Goal: Task Accomplishment & Management: Use online tool/utility

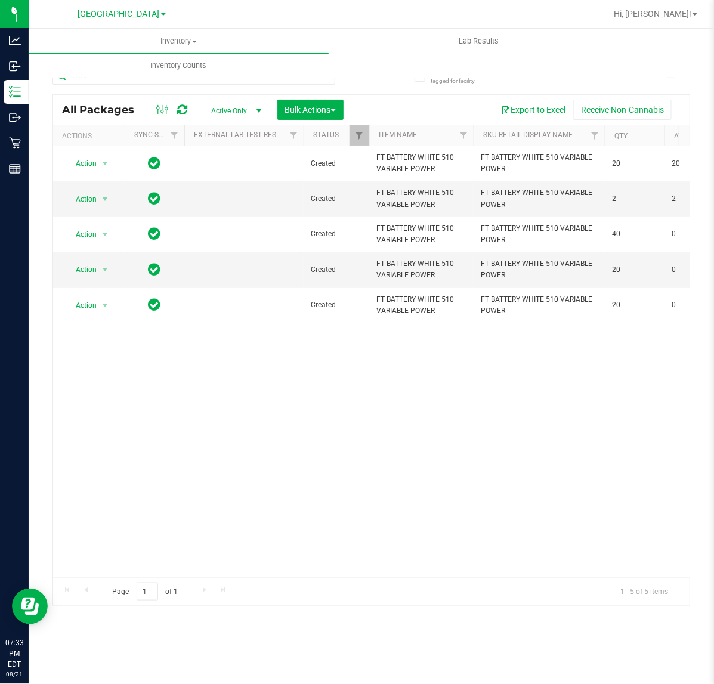
drag, startPoint x: 165, startPoint y: 79, endPoint x: -1, endPoint y: 55, distance: 167.5
click at [0, 55] on html "Analytics Inbound Inventory Outbound Retail Reports 07:33 PM EDT [DATE] 08/21 […" at bounding box center [357, 342] width 714 height 684
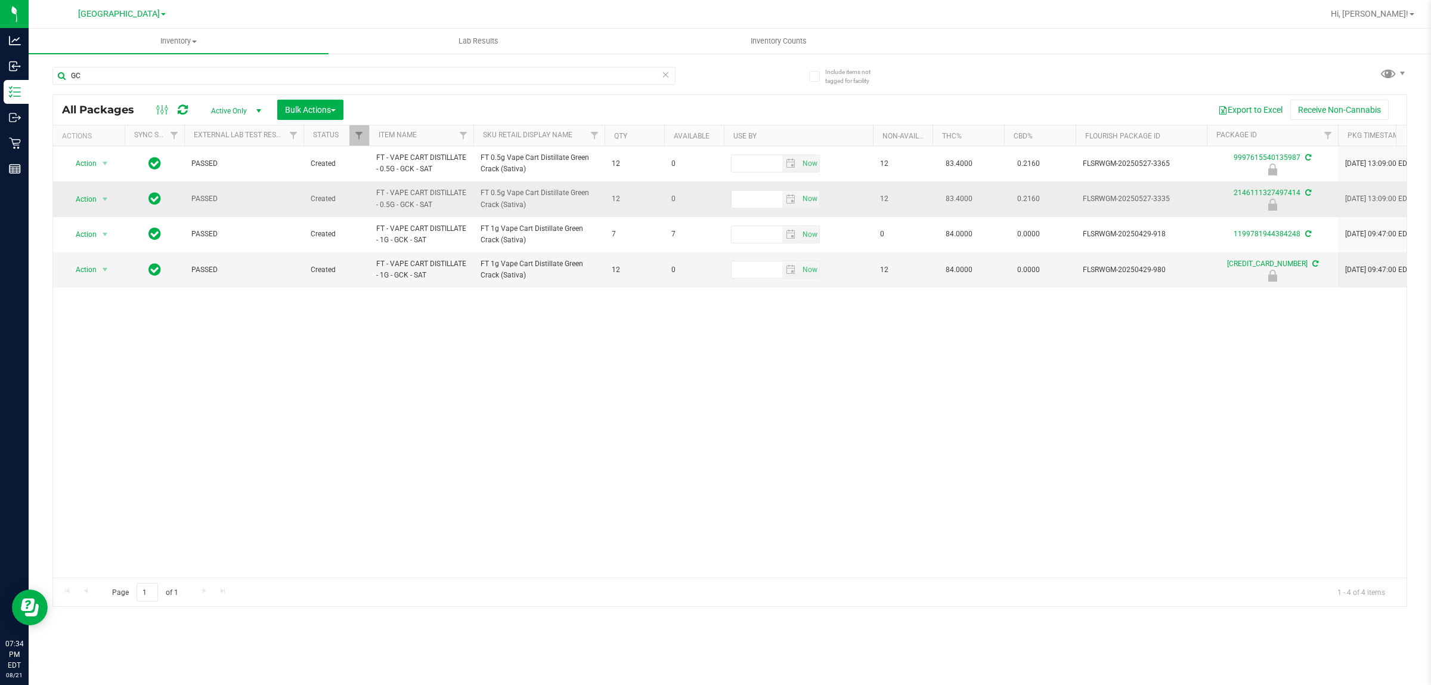
type input "G"
type input "9997615540135987"
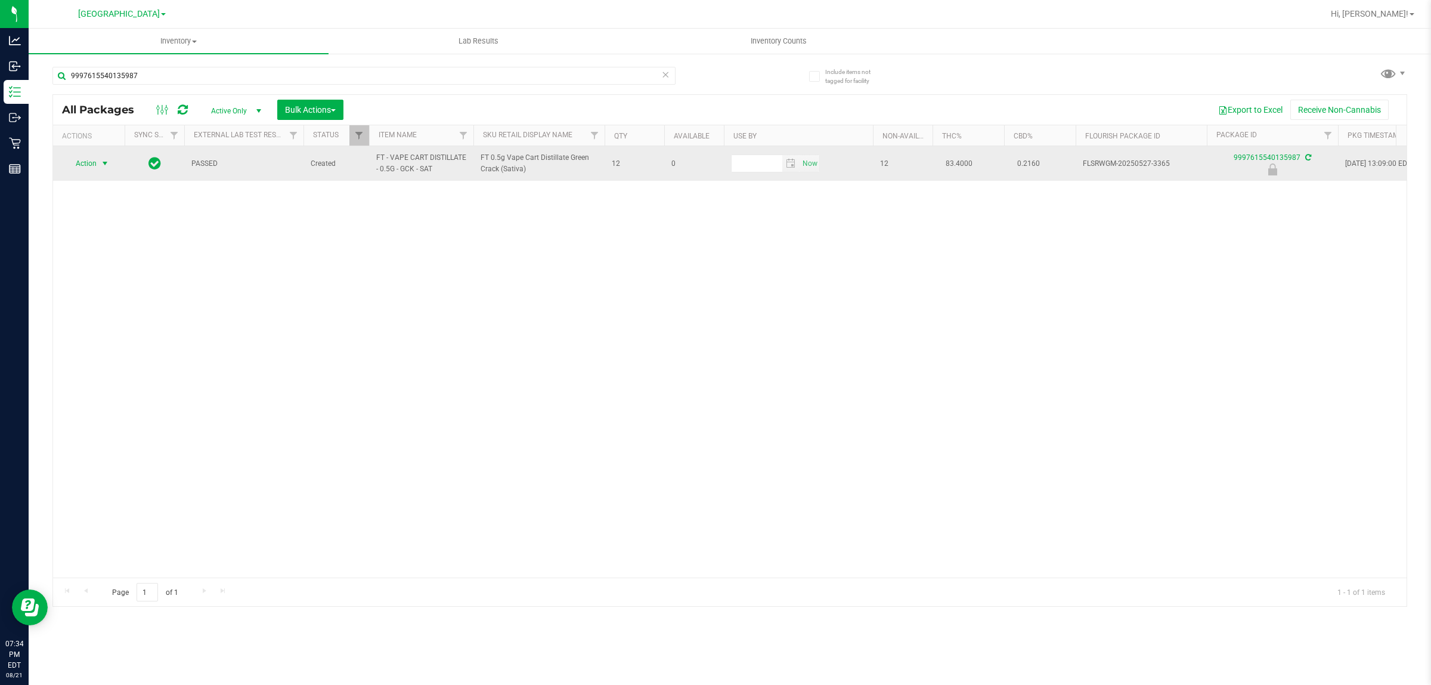
click at [100, 165] on span "select" at bounding box center [105, 164] width 10 height 10
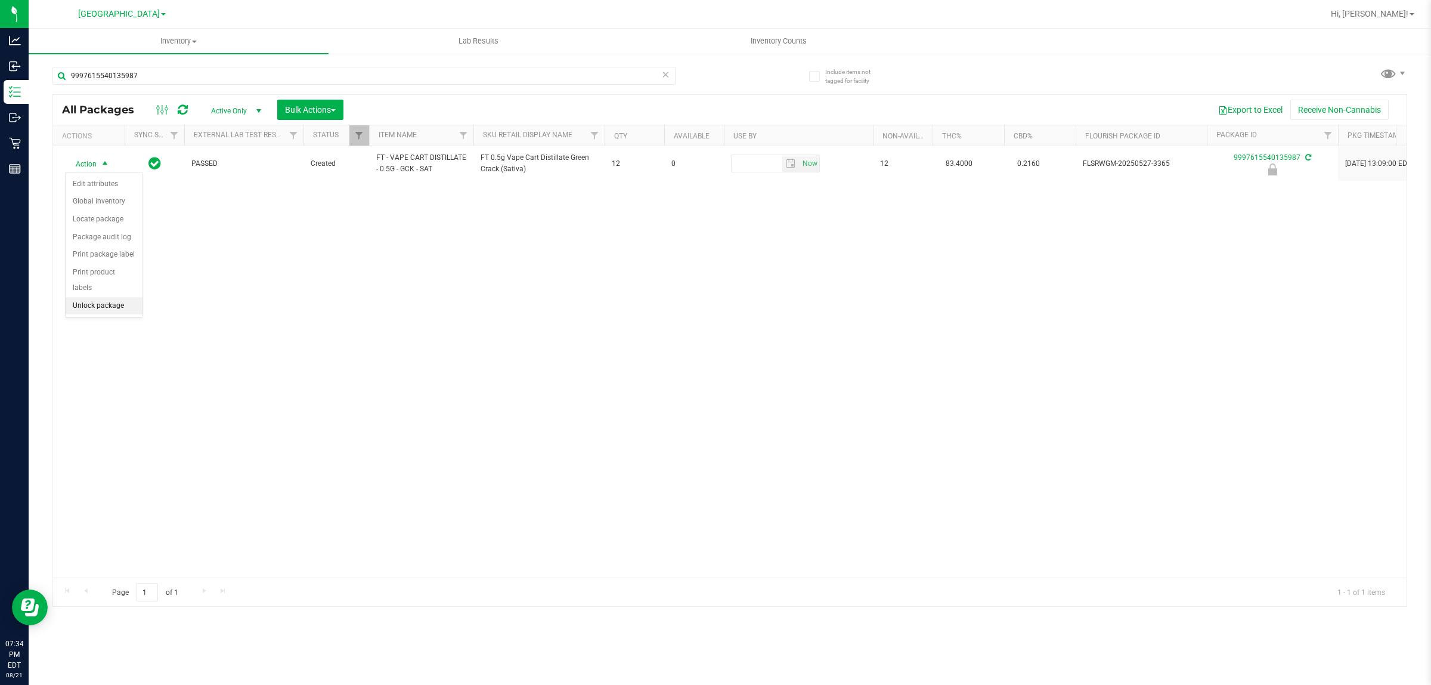
click at [94, 297] on li "Unlock package" at bounding box center [104, 306] width 77 height 18
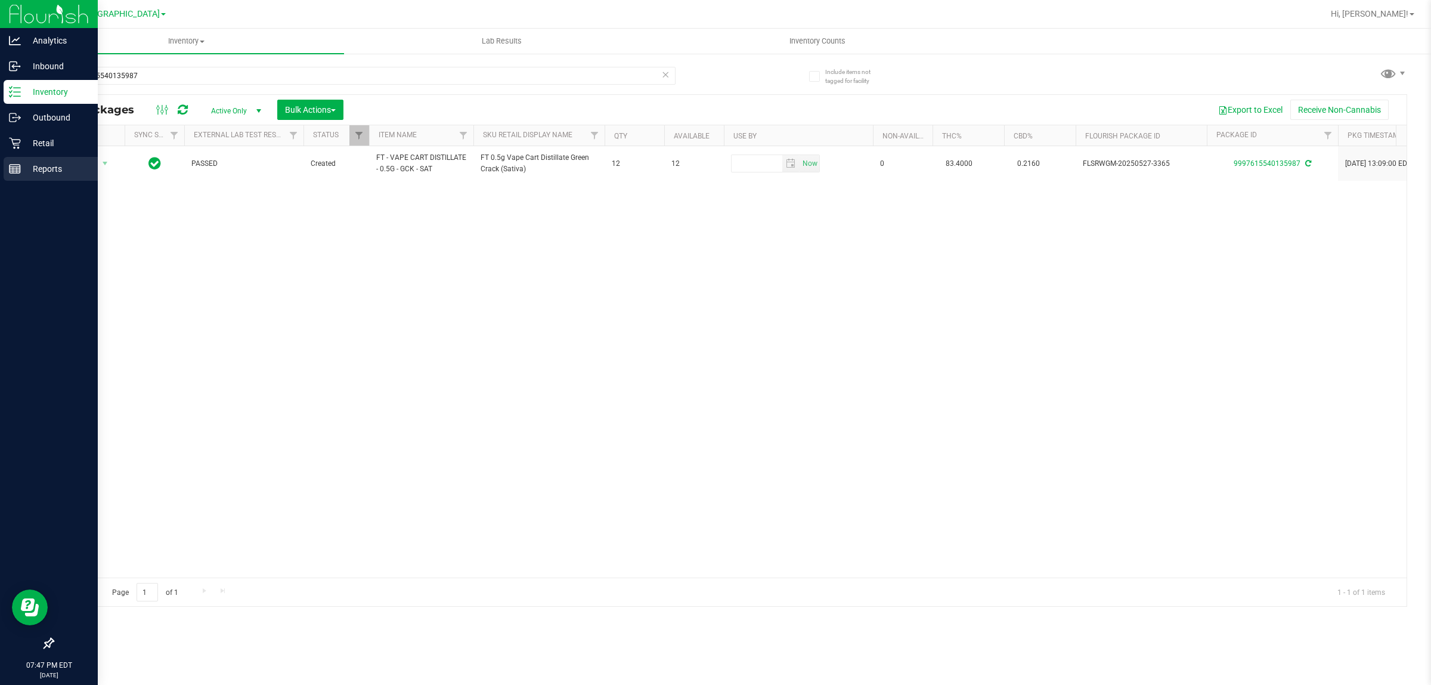
click at [23, 159] on div "Reports" at bounding box center [51, 169] width 94 height 24
click at [23, 160] on div "Reports" at bounding box center [51, 169] width 94 height 24
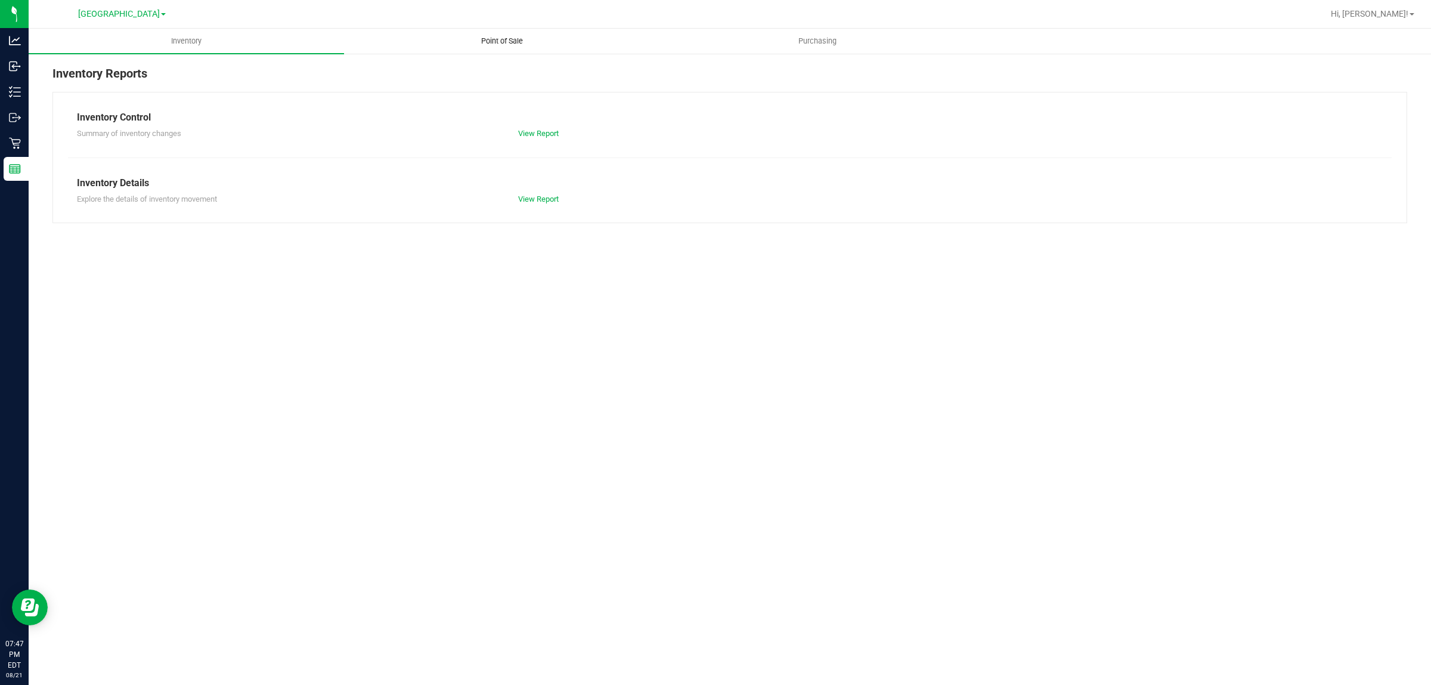
click at [499, 42] on span "Point of Sale" at bounding box center [502, 41] width 74 height 11
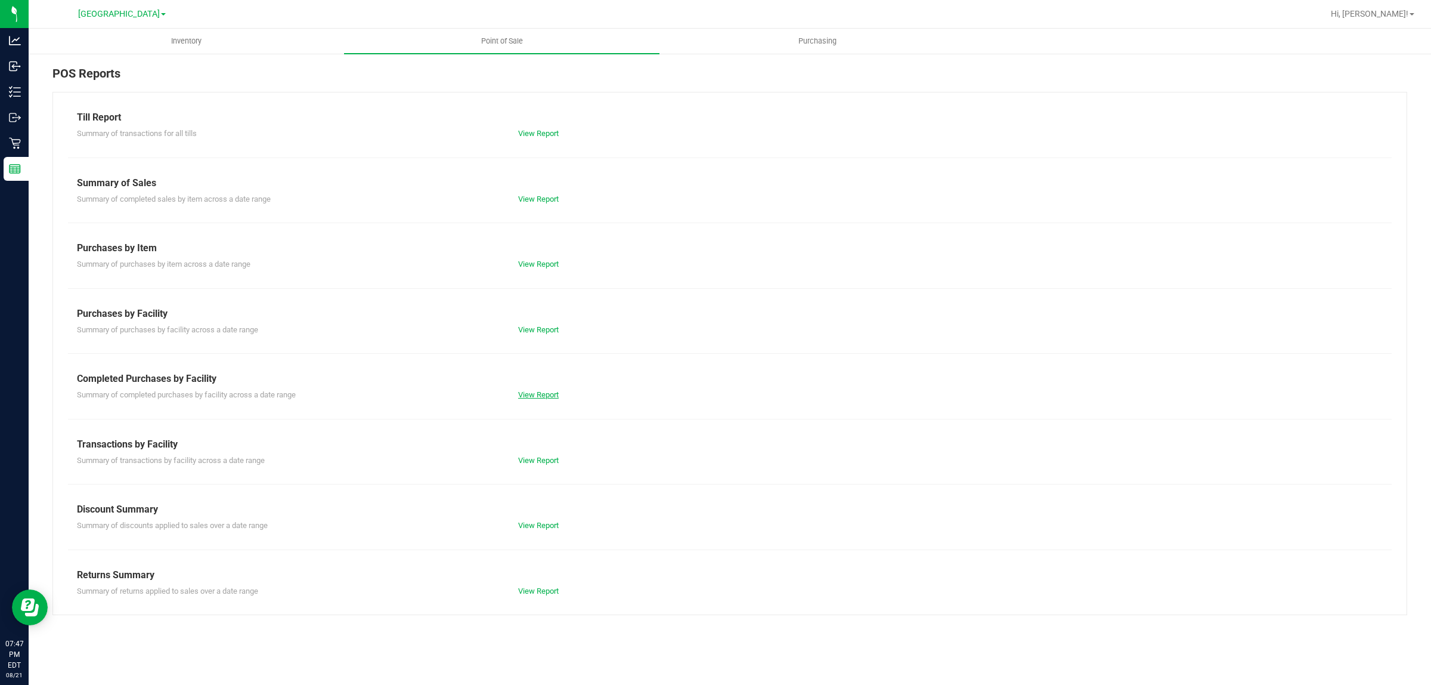
click at [535, 395] on link "View Report" at bounding box center [538, 394] width 41 height 9
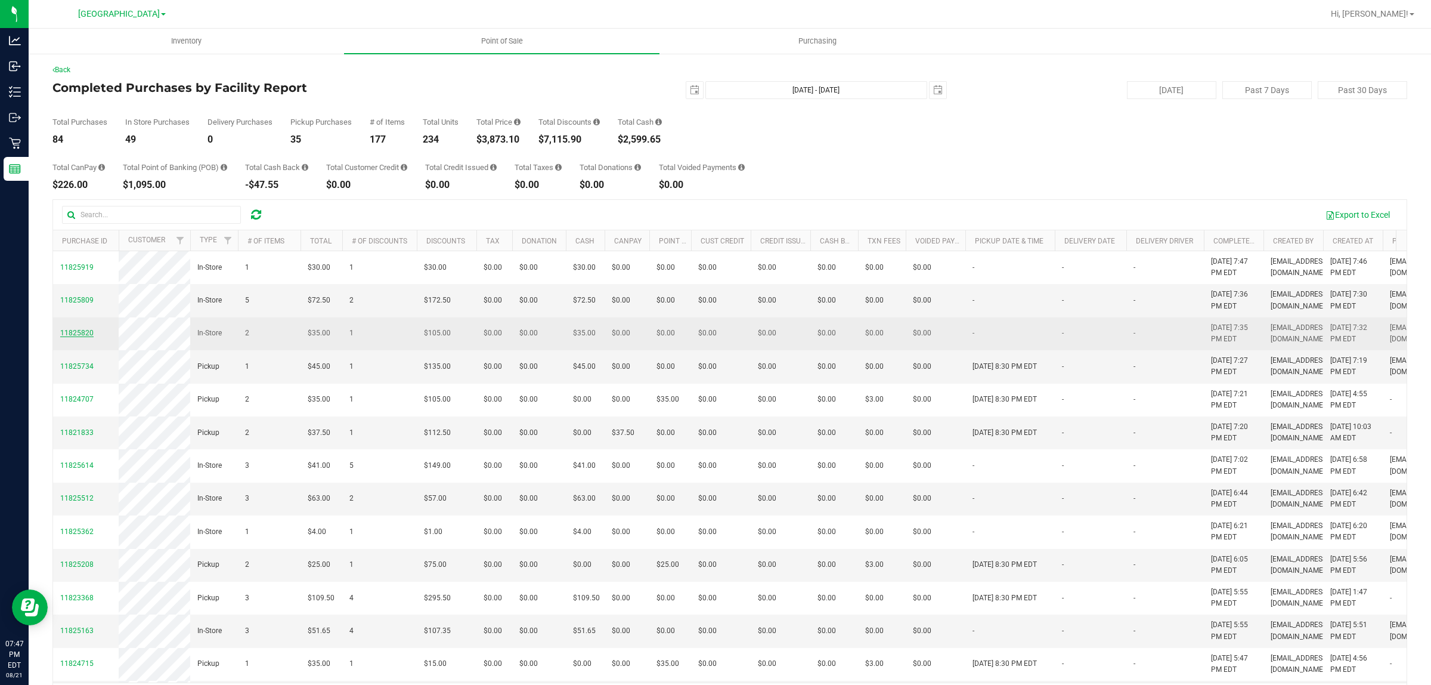
drag, startPoint x: 85, startPoint y: 364, endPoint x: 75, endPoint y: 363, distance: 10.3
click at [76, 337] on span "11825820" at bounding box center [76, 333] width 33 height 8
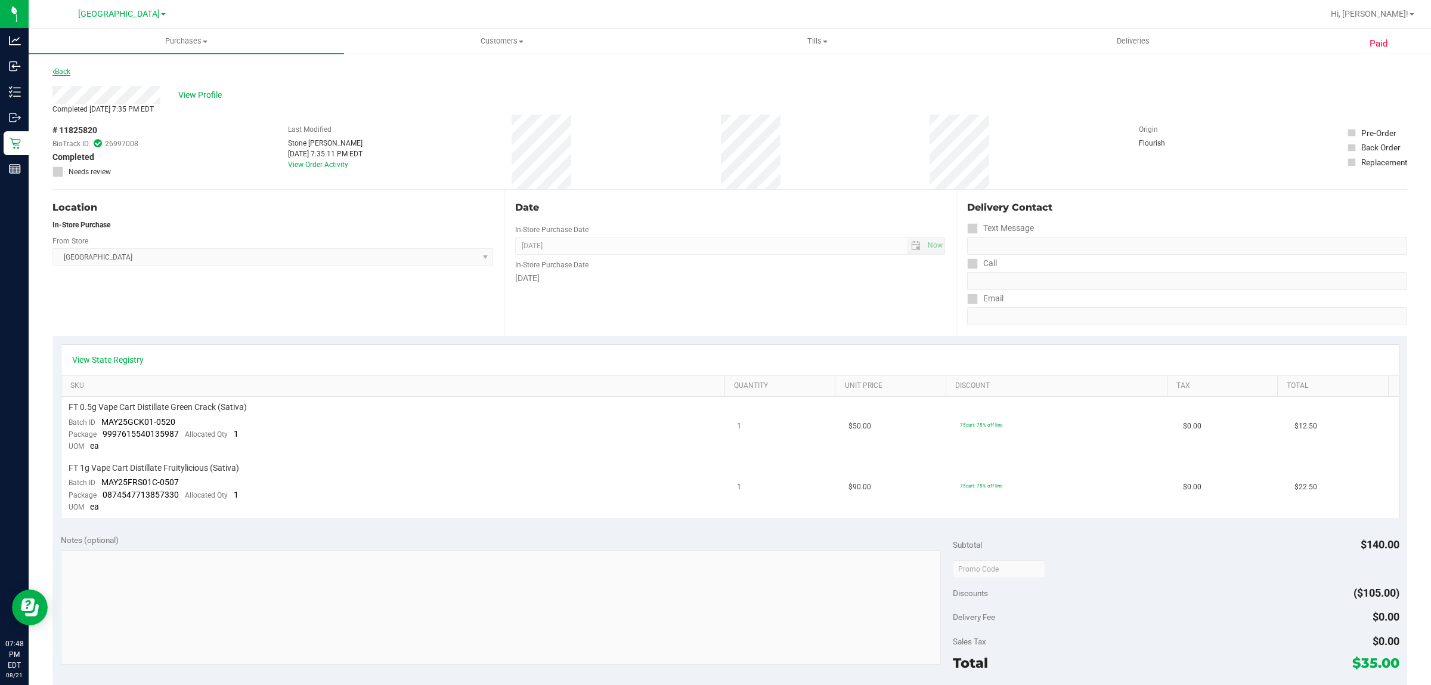
click at [60, 69] on link "Back" at bounding box center [61, 71] width 18 height 8
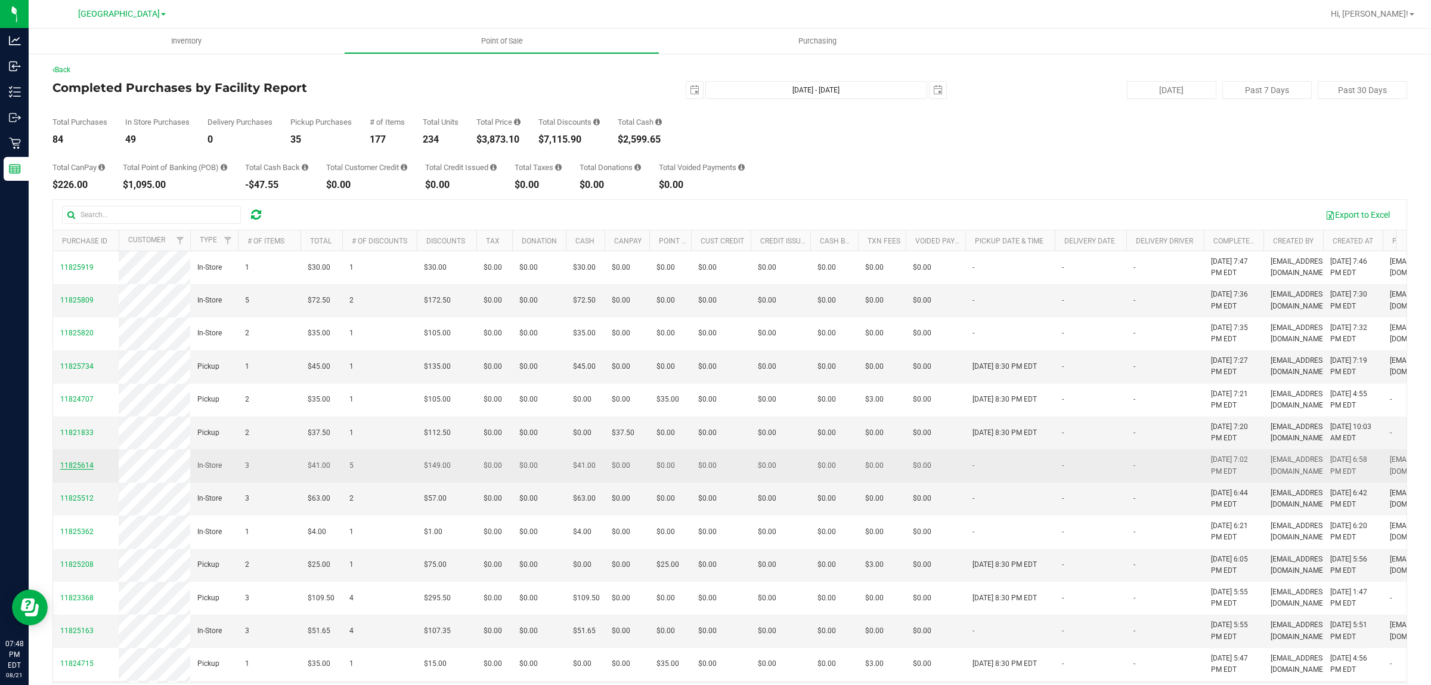
click at [75, 469] on span "11825614" at bounding box center [76, 465] width 33 height 8
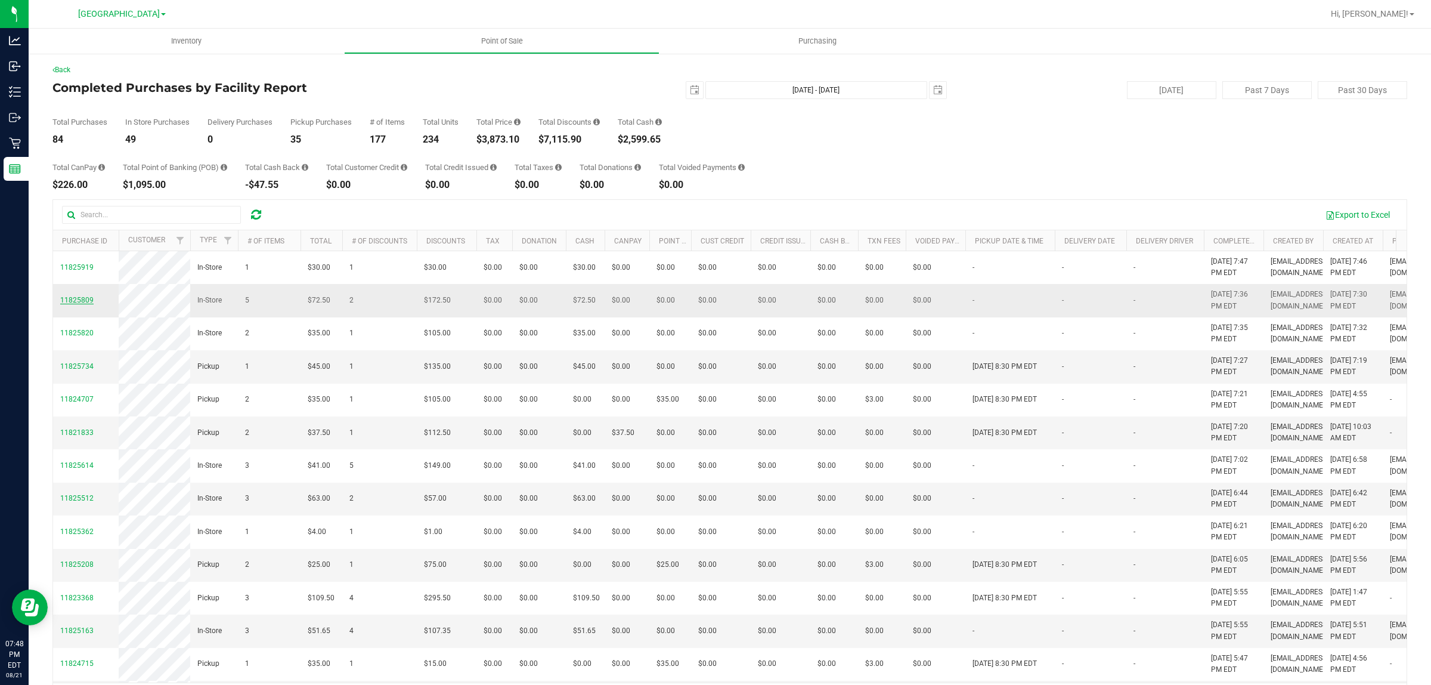
click at [83, 304] on span "11825809" at bounding box center [76, 300] width 33 height 8
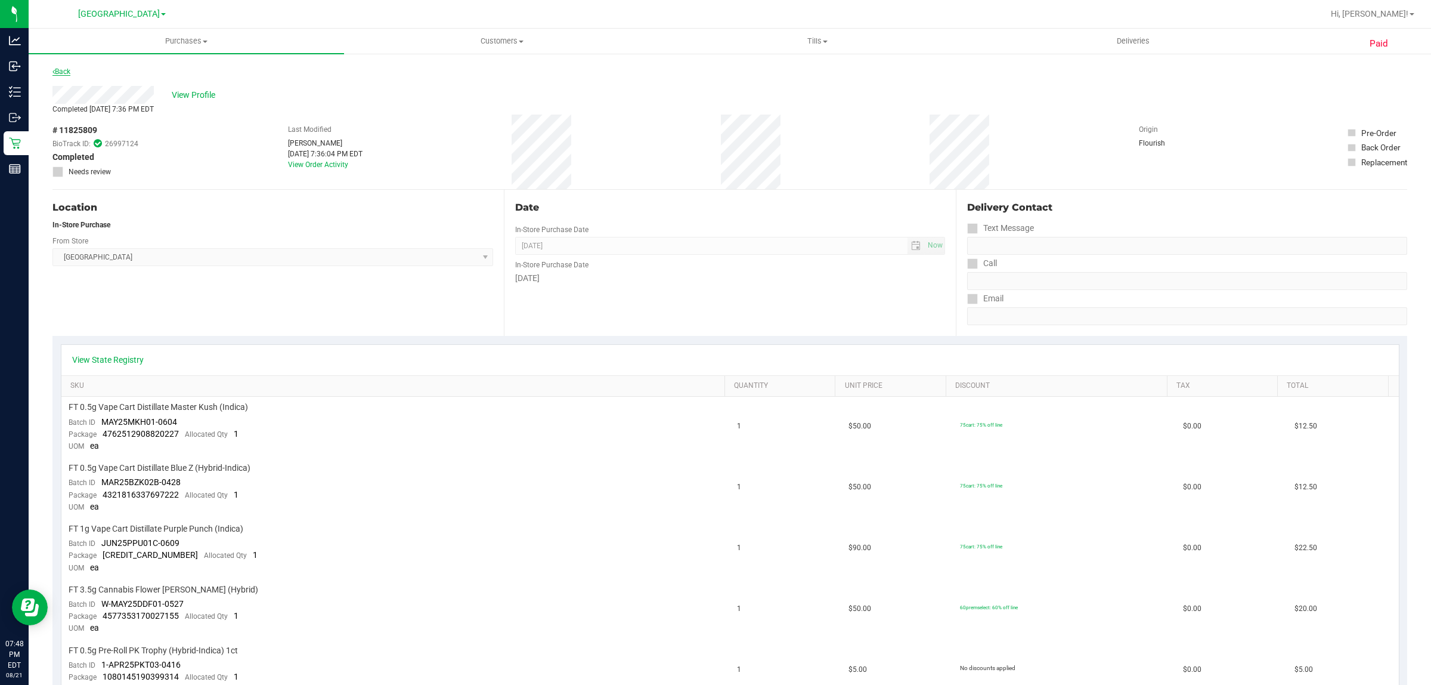
click at [58, 73] on link "Back" at bounding box center [61, 71] width 18 height 8
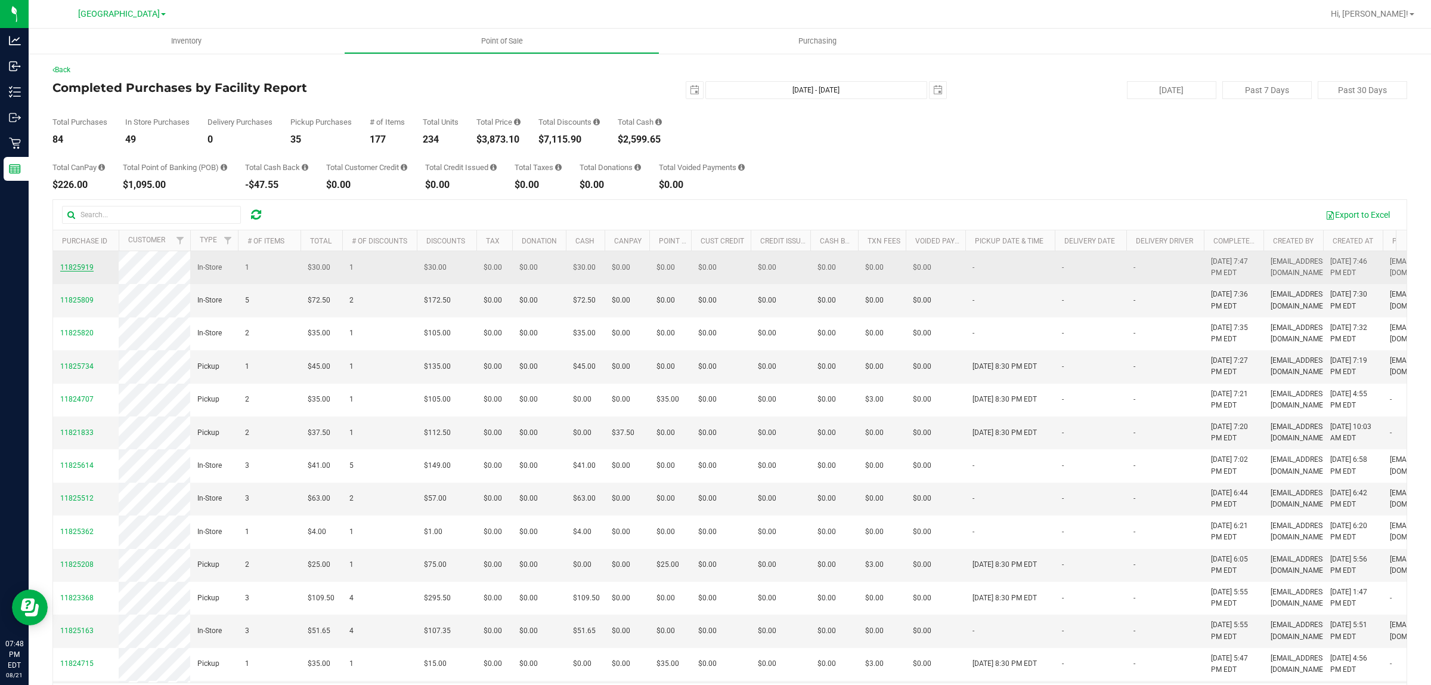
click at [81, 271] on span "11825919" at bounding box center [76, 267] width 33 height 8
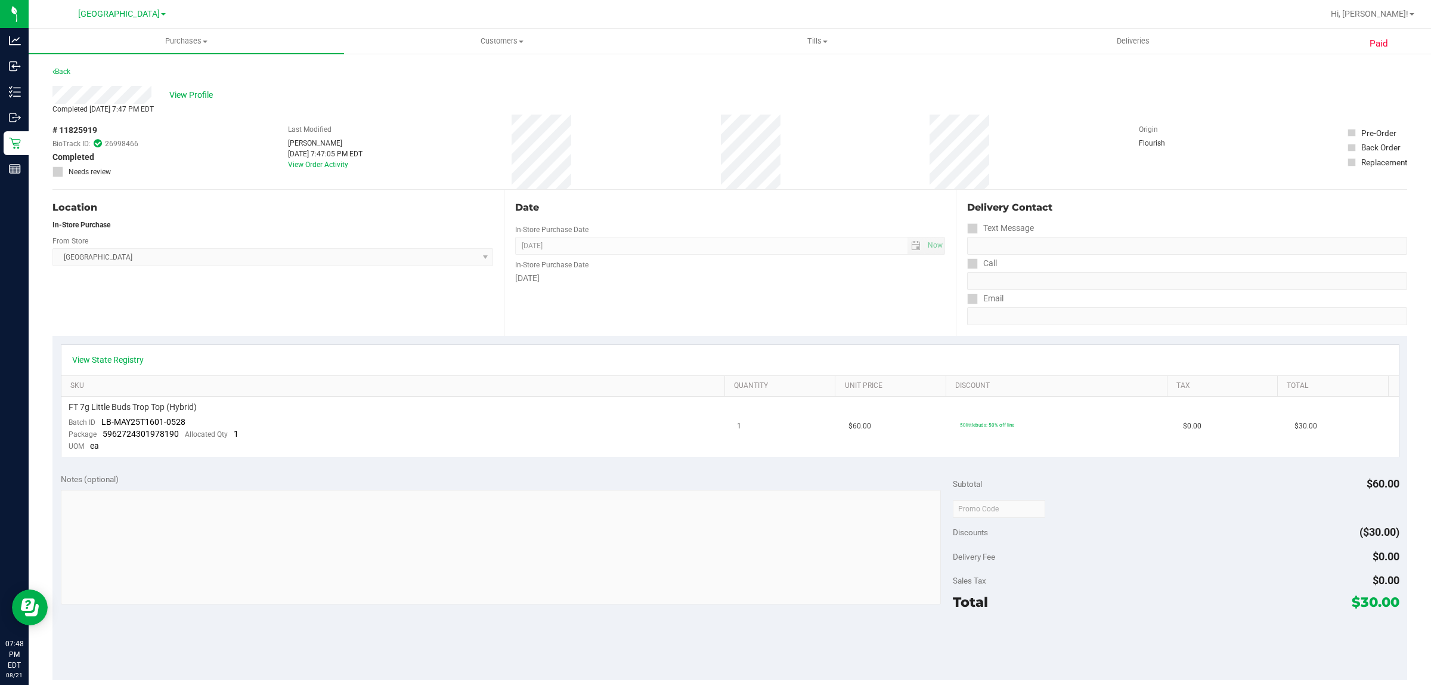
click at [61, 81] on div "Back" at bounding box center [729, 74] width 1355 height 21
click at [61, 75] on div "Back" at bounding box center [61, 71] width 18 height 14
click at [63, 67] on link "Back" at bounding box center [61, 71] width 18 height 8
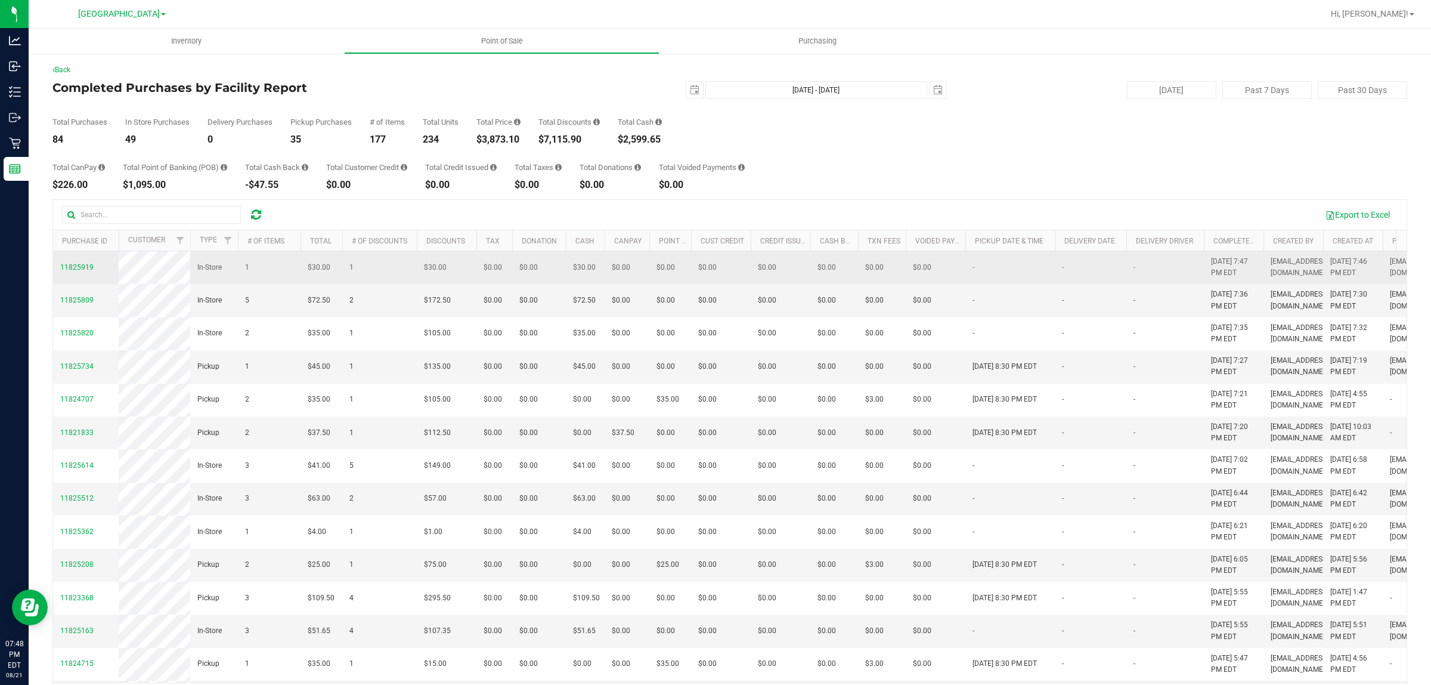
click at [80, 273] on span "11825919" at bounding box center [76, 267] width 33 height 11
click at [79, 271] on span "11825919" at bounding box center [76, 267] width 33 height 8
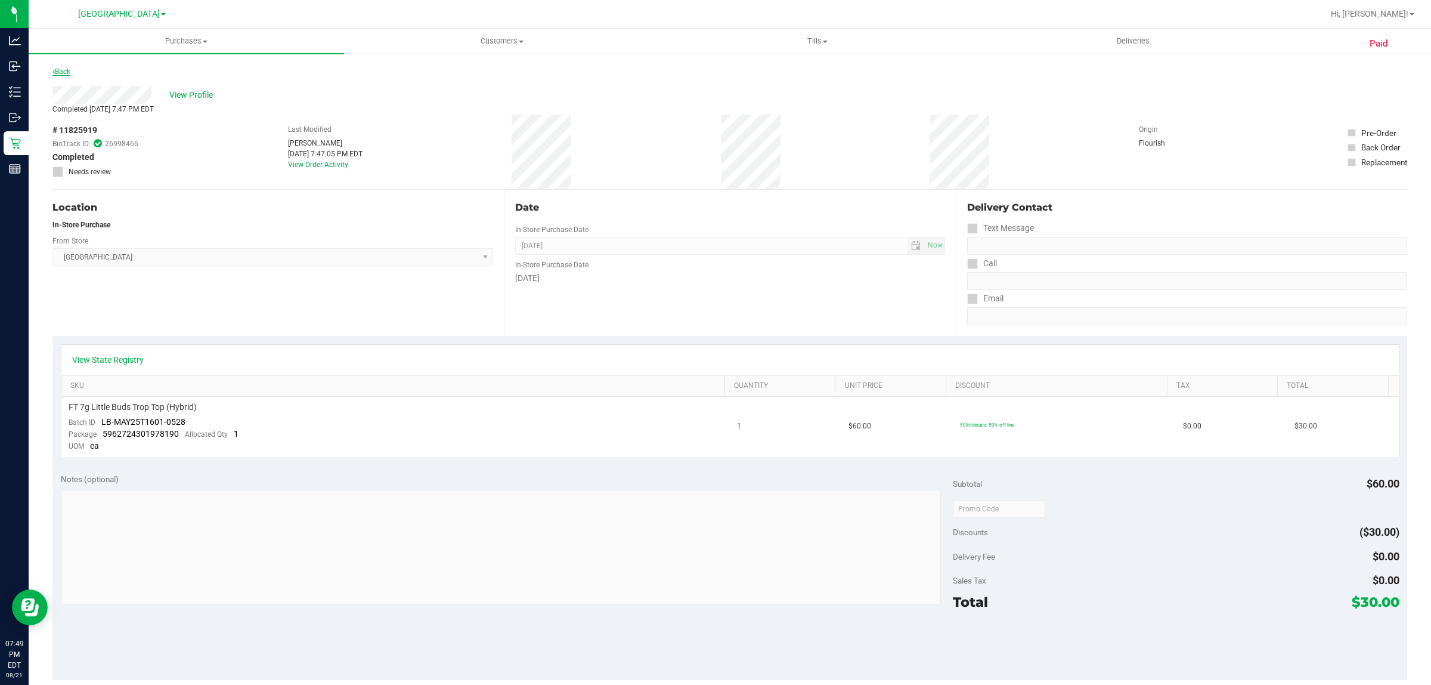
click at [66, 72] on link "Back" at bounding box center [61, 71] width 18 height 8
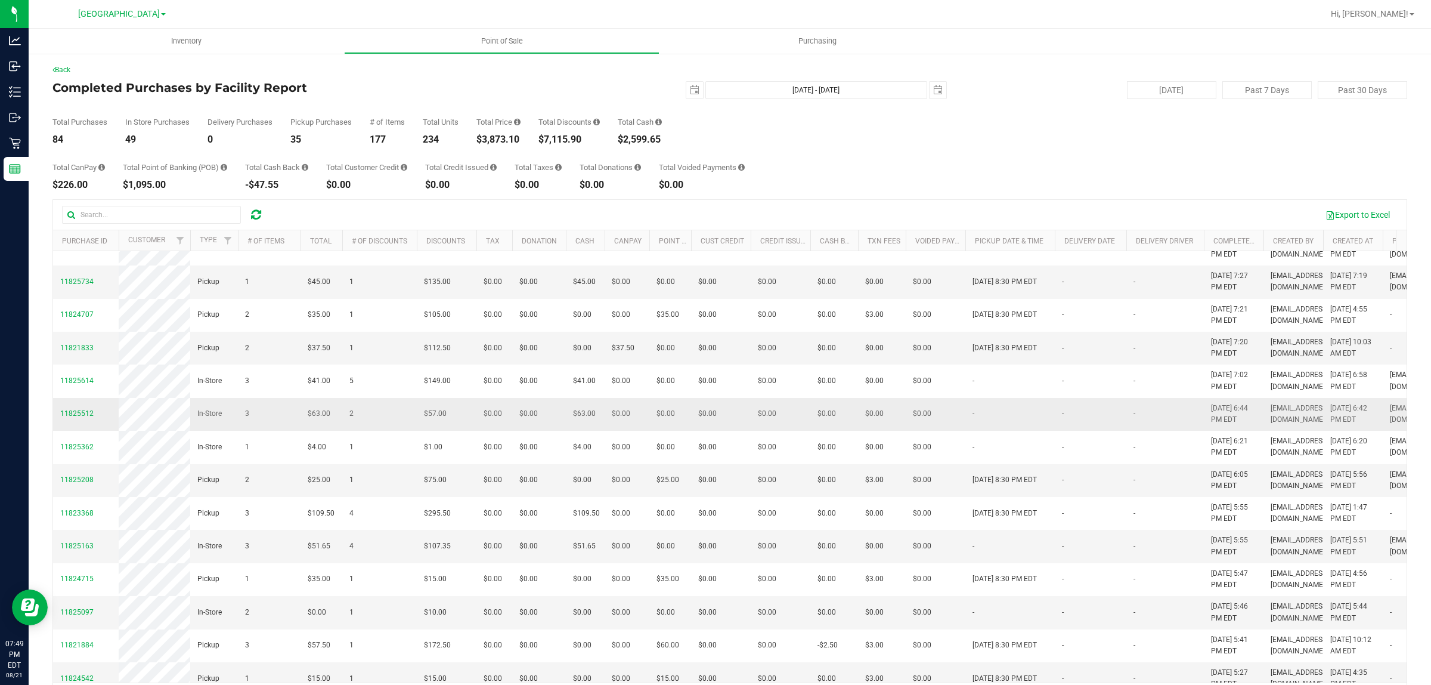
scroll to position [75, 0]
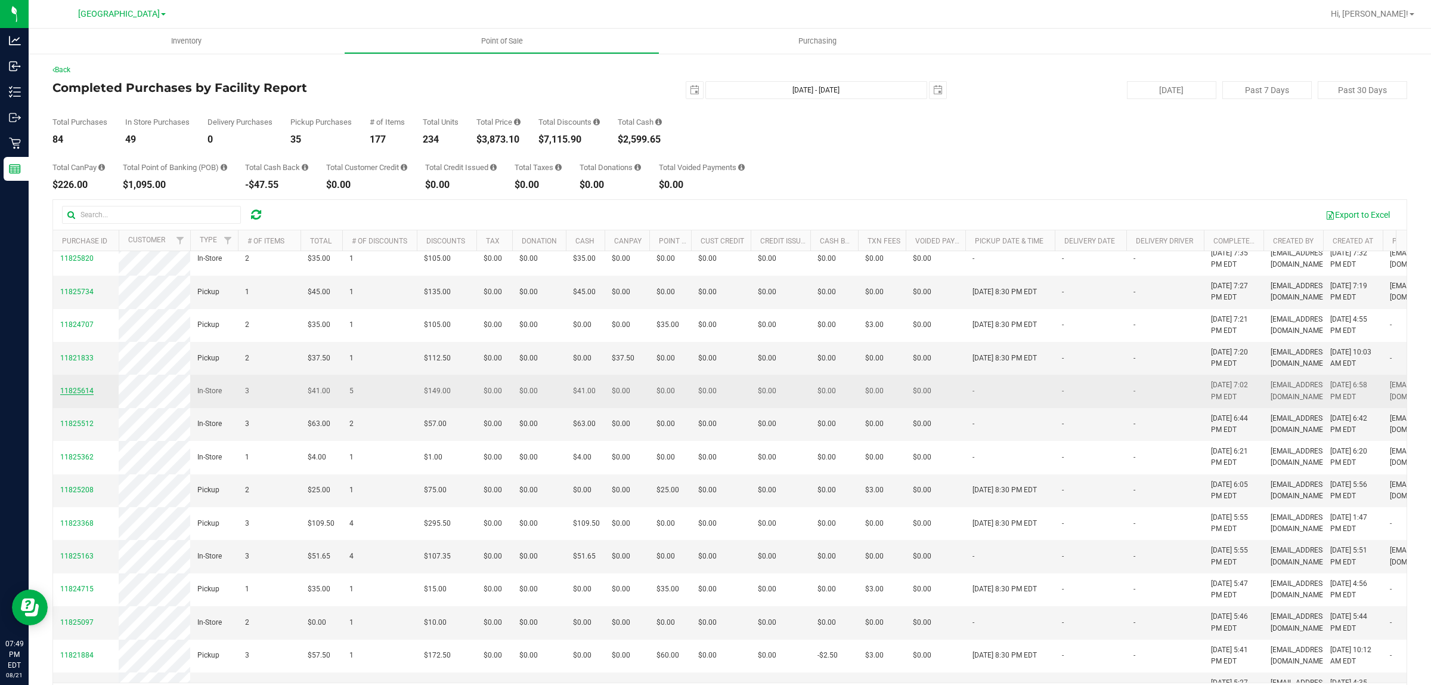
click at [66, 395] on span "11825614" at bounding box center [76, 390] width 33 height 8
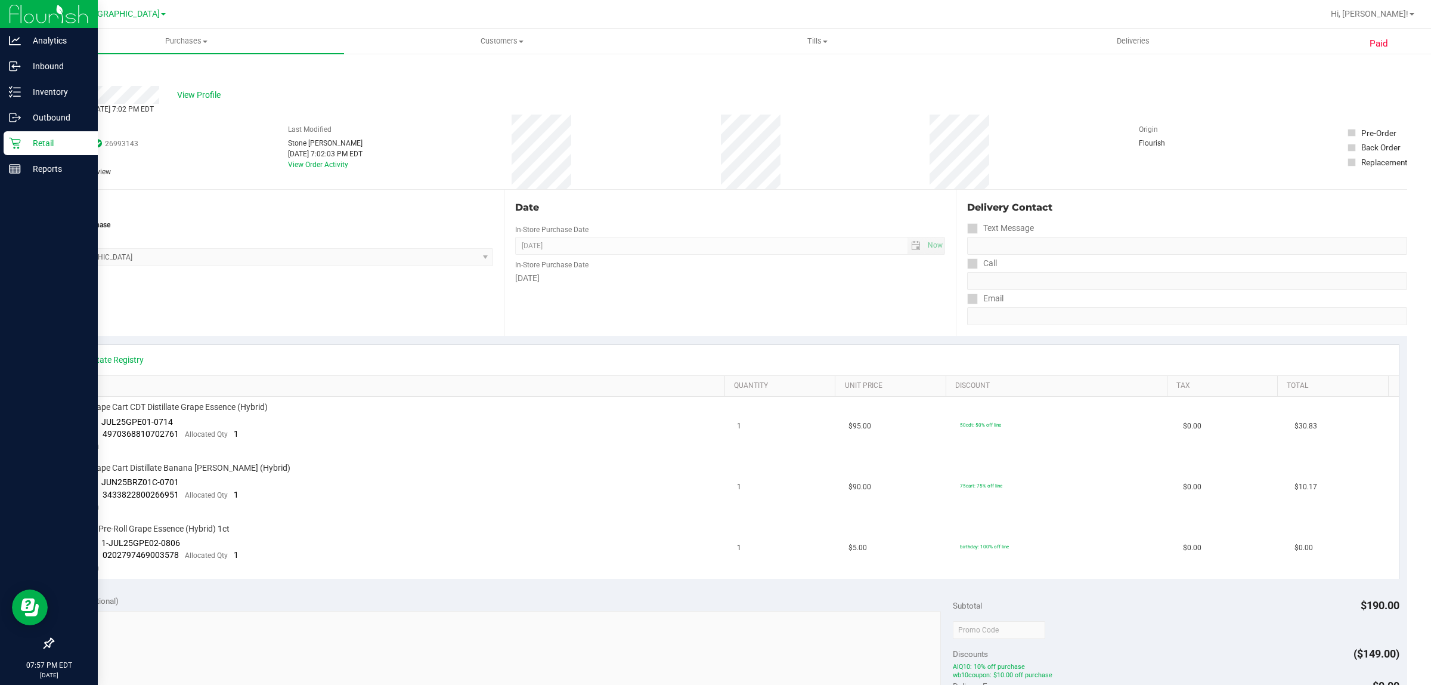
click at [12, 184] on div at bounding box center [49, 406] width 98 height 449
drag, startPoint x: 21, startPoint y: 170, endPoint x: 25, endPoint y: 176, distance: 7.3
click at [21, 171] on p "Reports" at bounding box center [57, 169] width 72 height 14
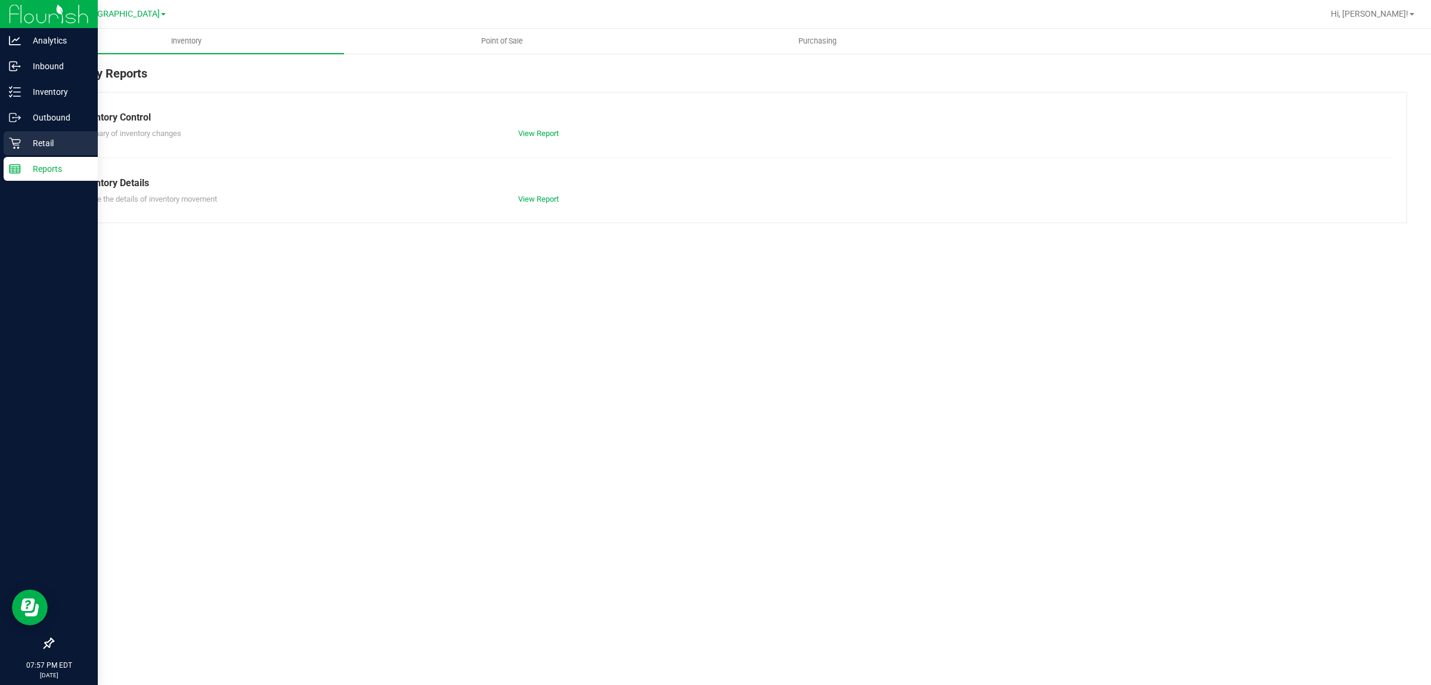
click at [42, 145] on p "Retail" at bounding box center [57, 143] width 72 height 14
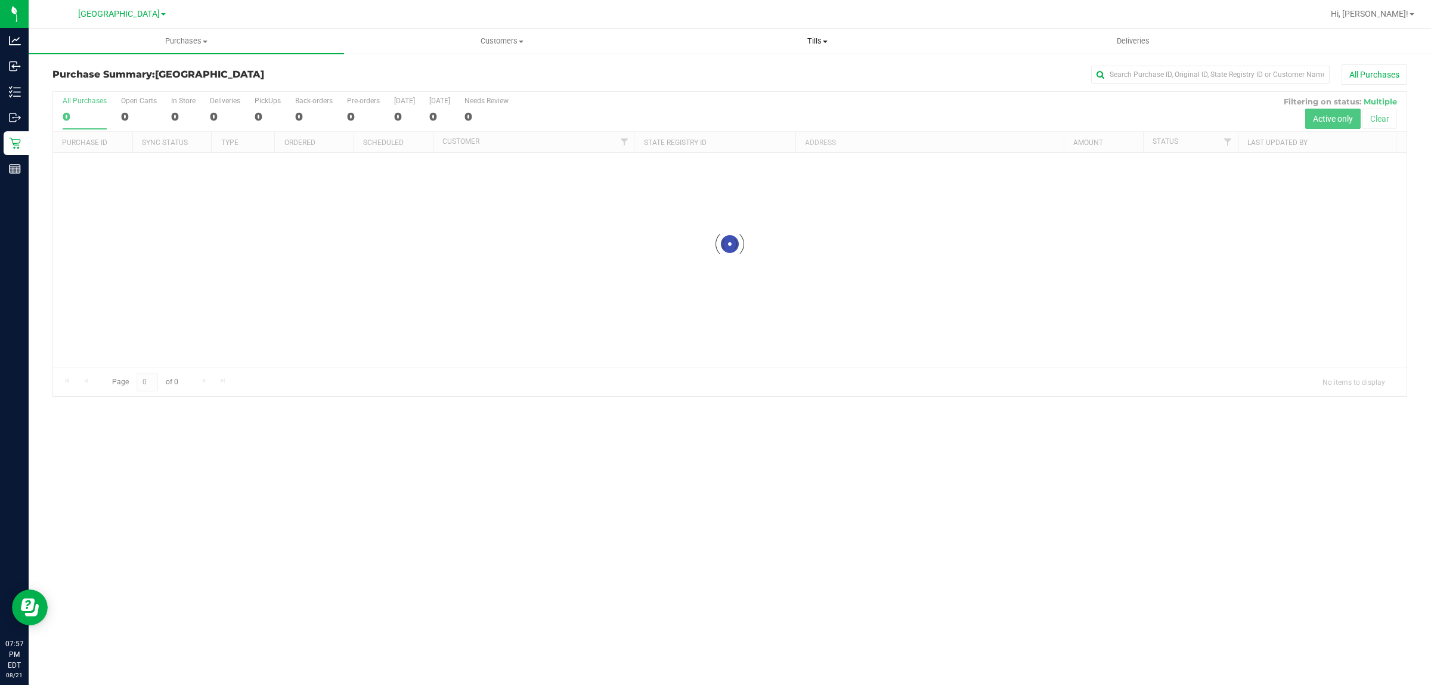
click at [713, 37] on span "Tills" at bounding box center [817, 41] width 314 height 11
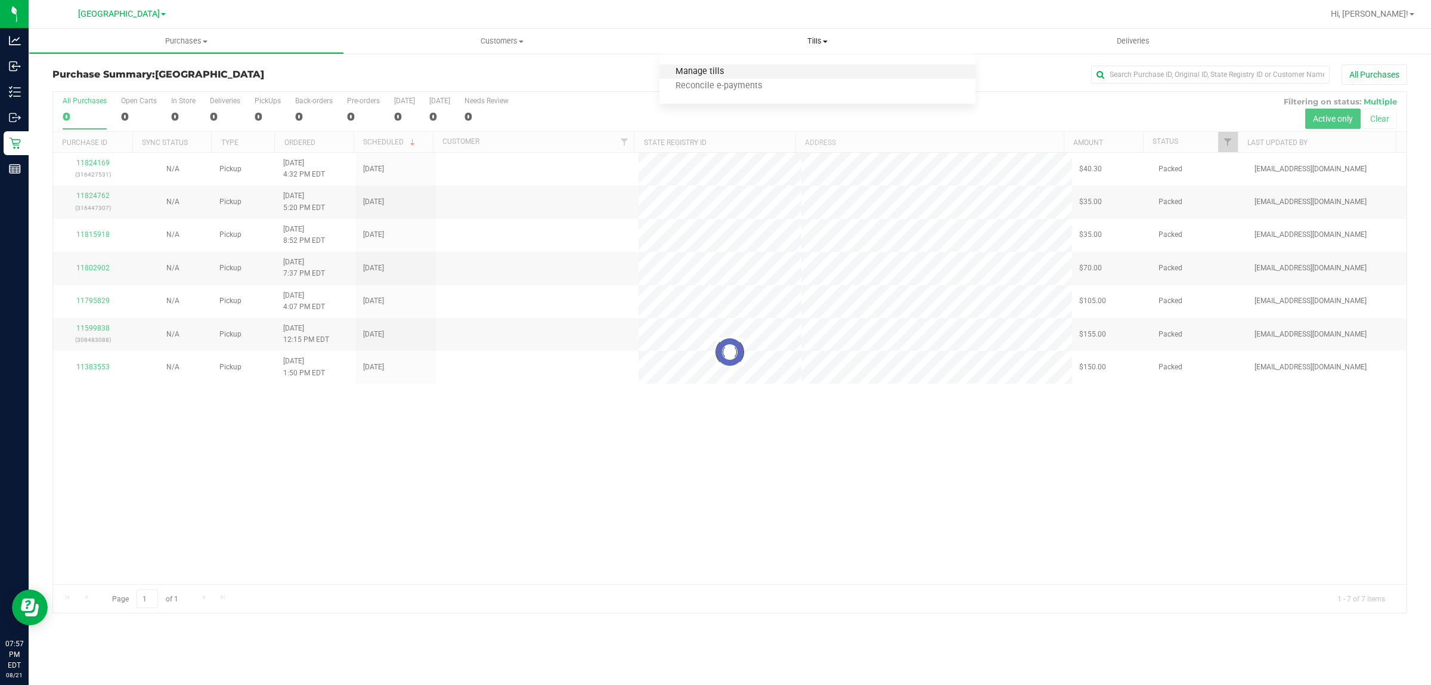
click at [713, 67] on span "Manage tills" at bounding box center [699, 72] width 80 height 10
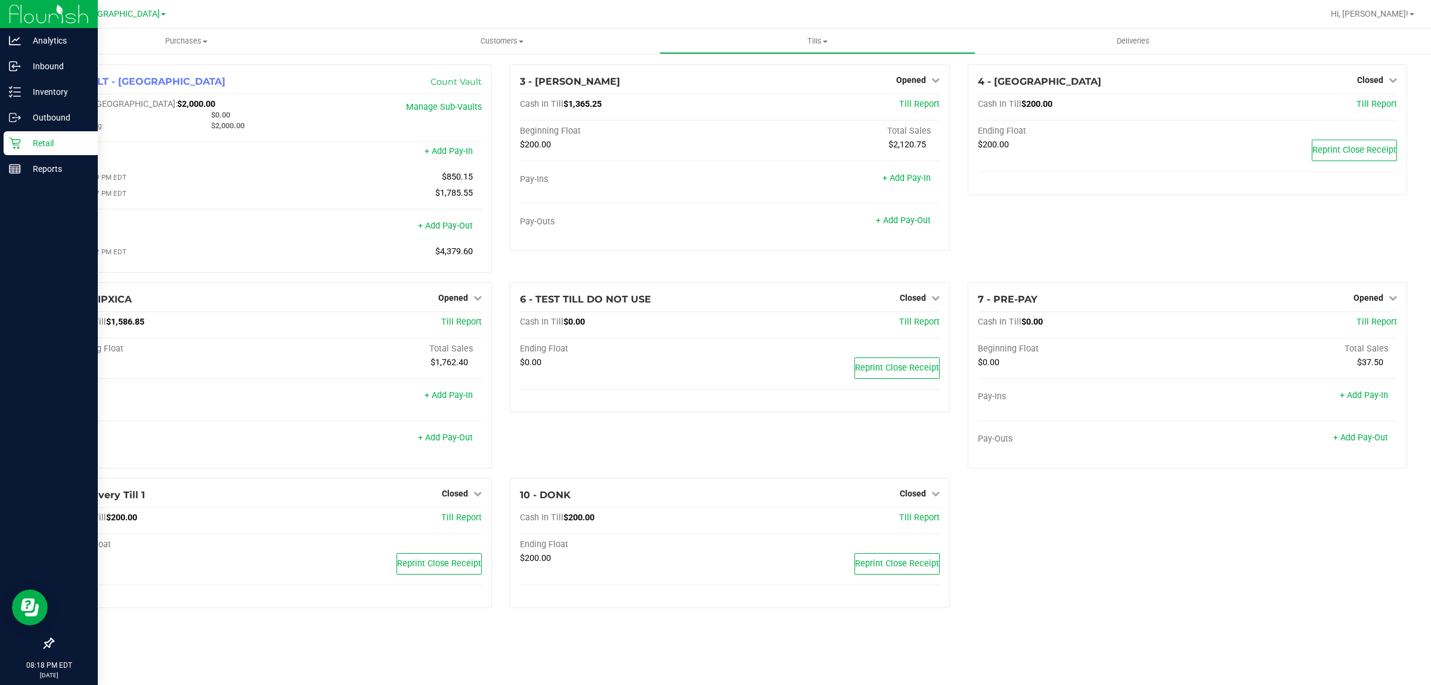
click at [15, 146] on icon at bounding box center [15, 143] width 12 height 12
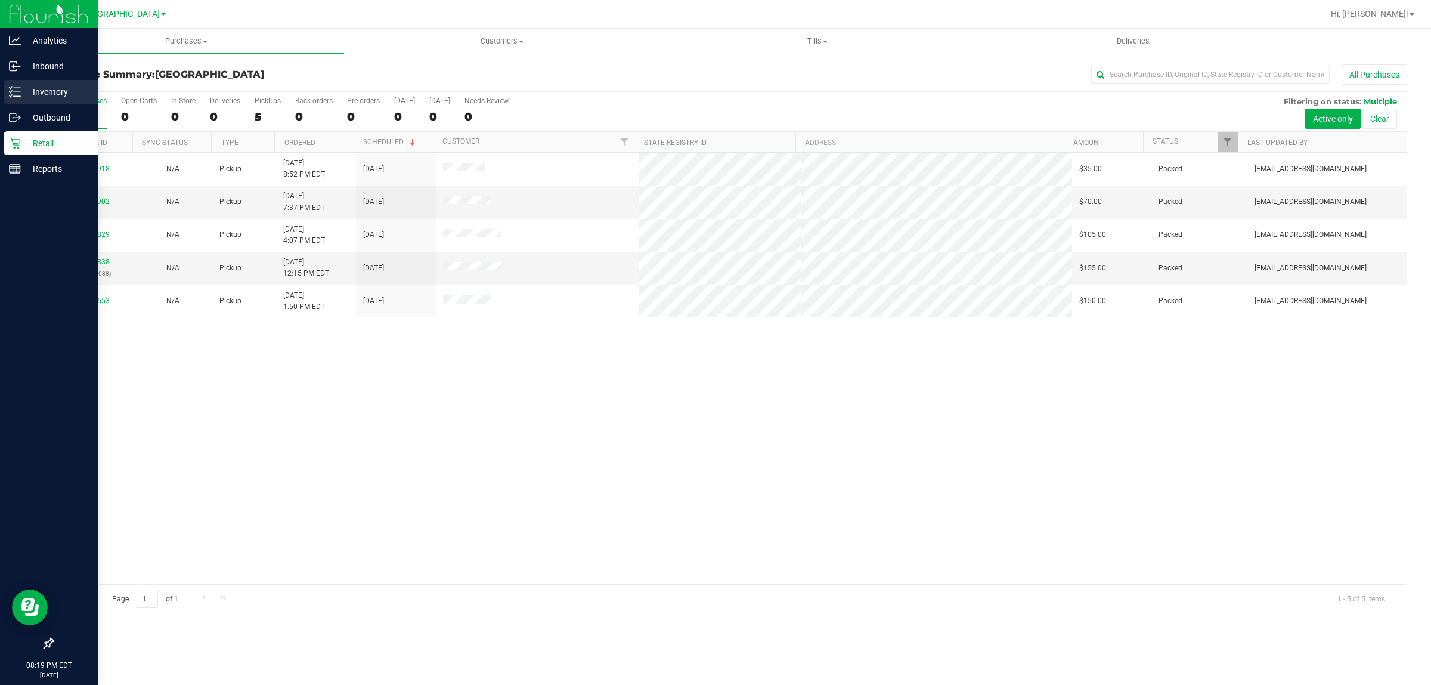
click at [16, 92] on line at bounding box center [17, 92] width 7 height 0
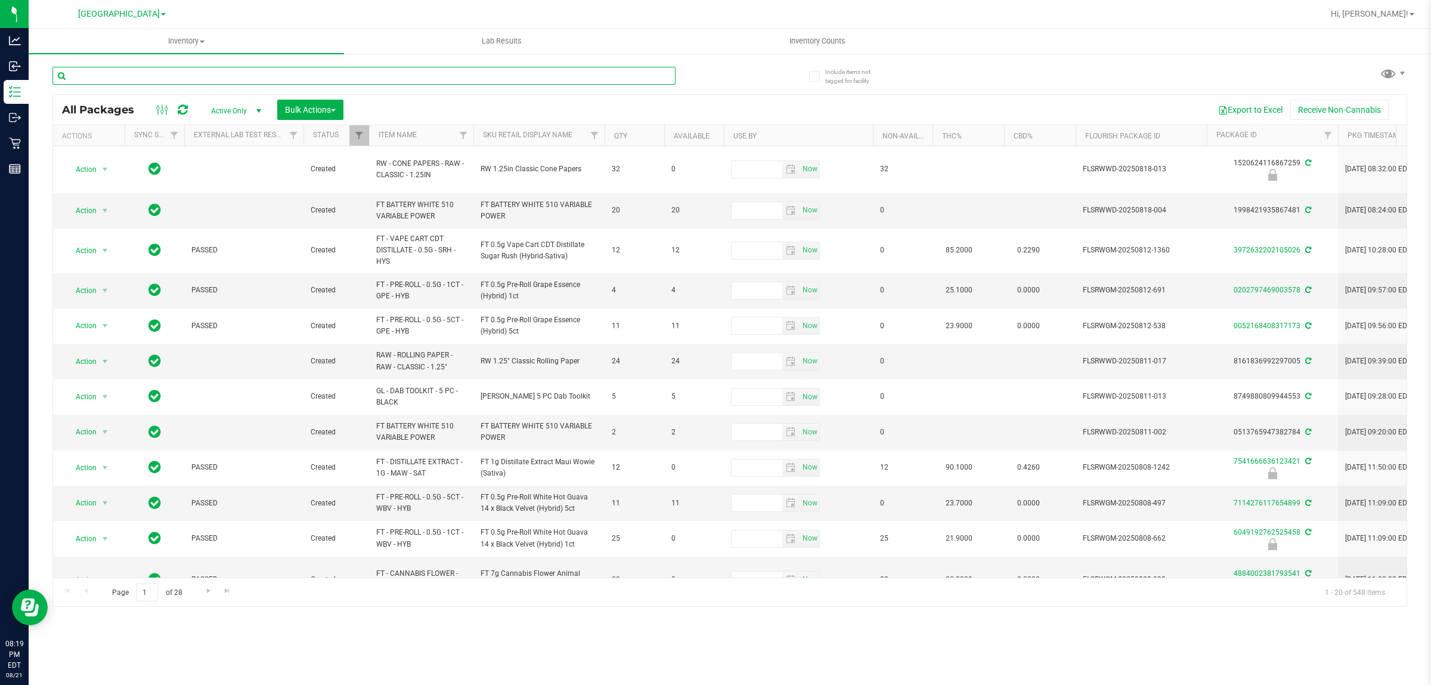
click at [222, 72] on input "text" at bounding box center [363, 76] width 623 height 18
type input "6355684733898589"
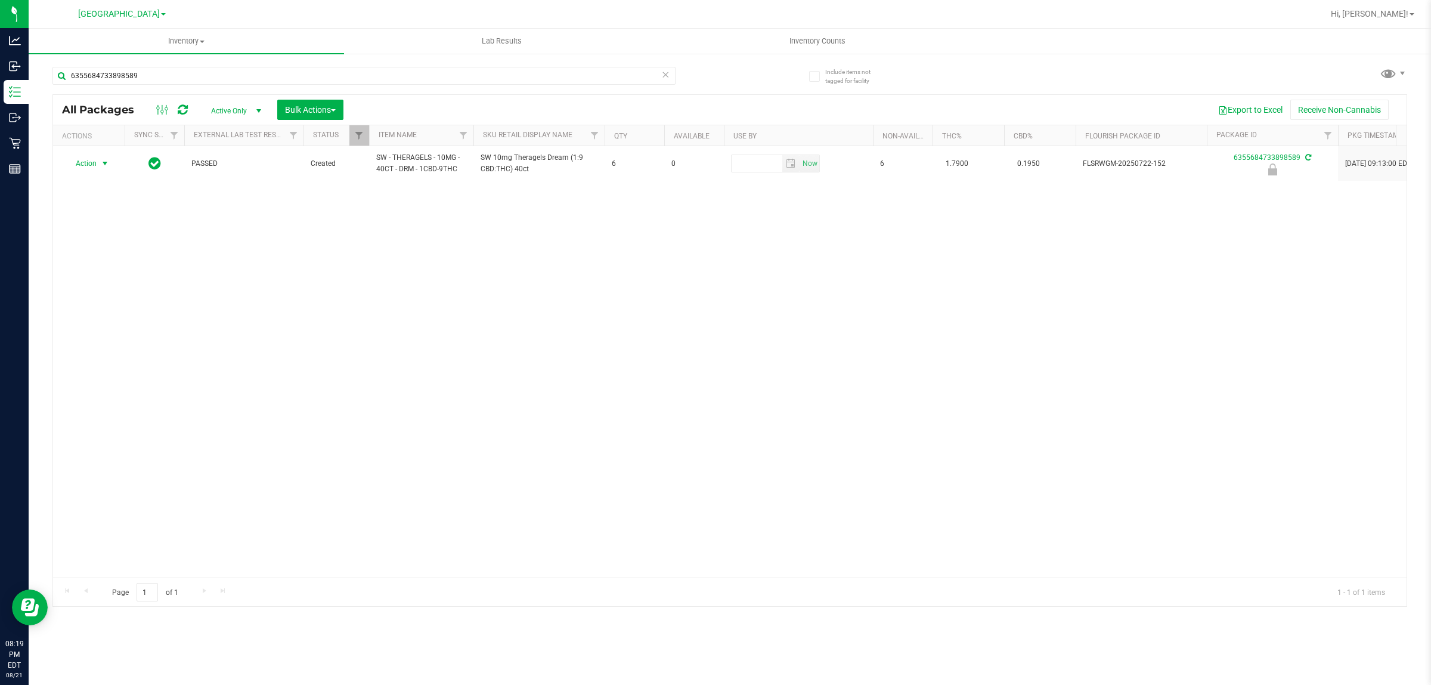
click at [102, 165] on span "select" at bounding box center [105, 164] width 10 height 10
click at [92, 297] on li "Unlock package" at bounding box center [104, 306] width 77 height 18
click at [713, 16] on span "Hi, [PERSON_NAME]!" at bounding box center [1370, 14] width 78 height 10
click at [713, 110] on span "Sign Out" at bounding box center [1369, 106] width 35 height 12
